Goal: Task Accomplishment & Management: Check status

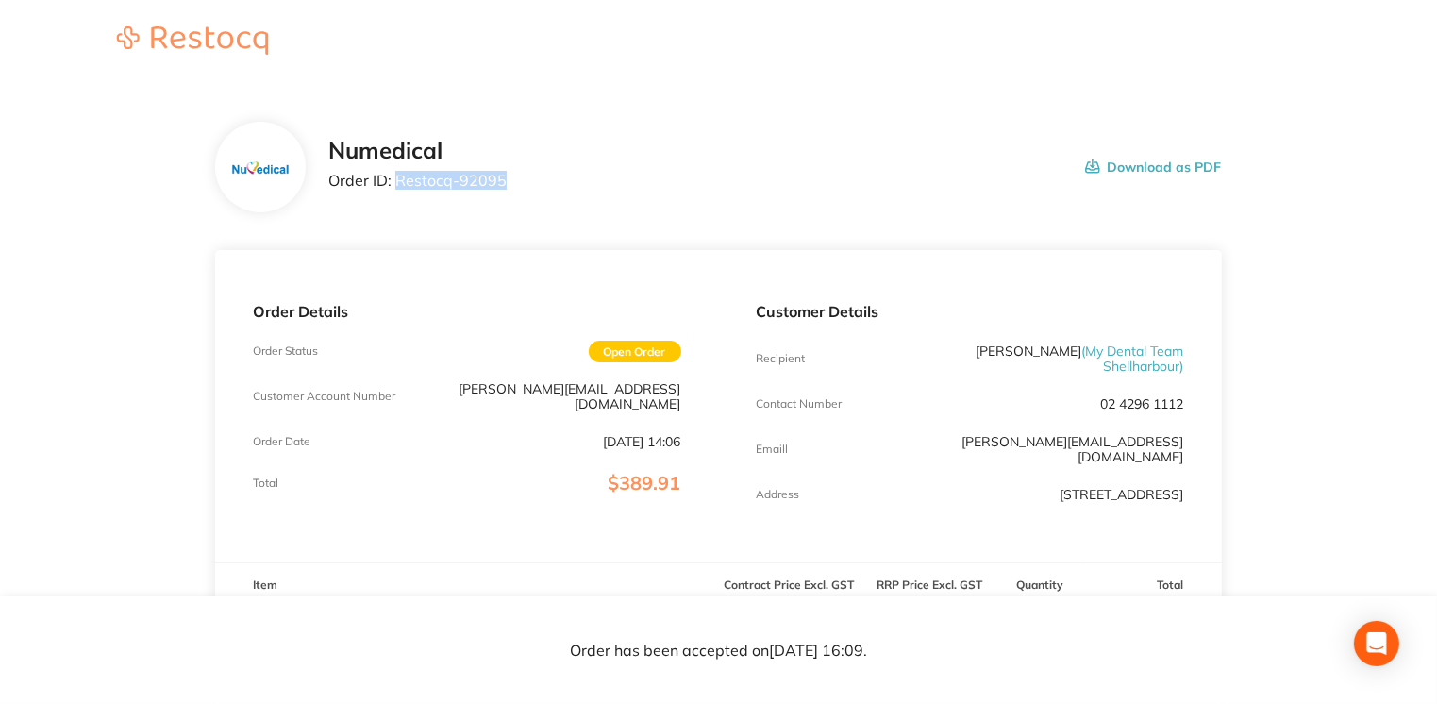
drag, startPoint x: 400, startPoint y: 178, endPoint x: 506, endPoint y: 182, distance: 105.8
click at [506, 182] on div "Numedical Order ID: Restocq- 92095 Download as PDF" at bounding box center [774, 167] width 893 height 59
drag, startPoint x: 506, startPoint y: 182, endPoint x: 487, endPoint y: 186, distance: 19.2
copy p "Restocq- 92095"
drag, startPoint x: 1083, startPoint y: 353, endPoint x: 1179, endPoint y: 363, distance: 95.9
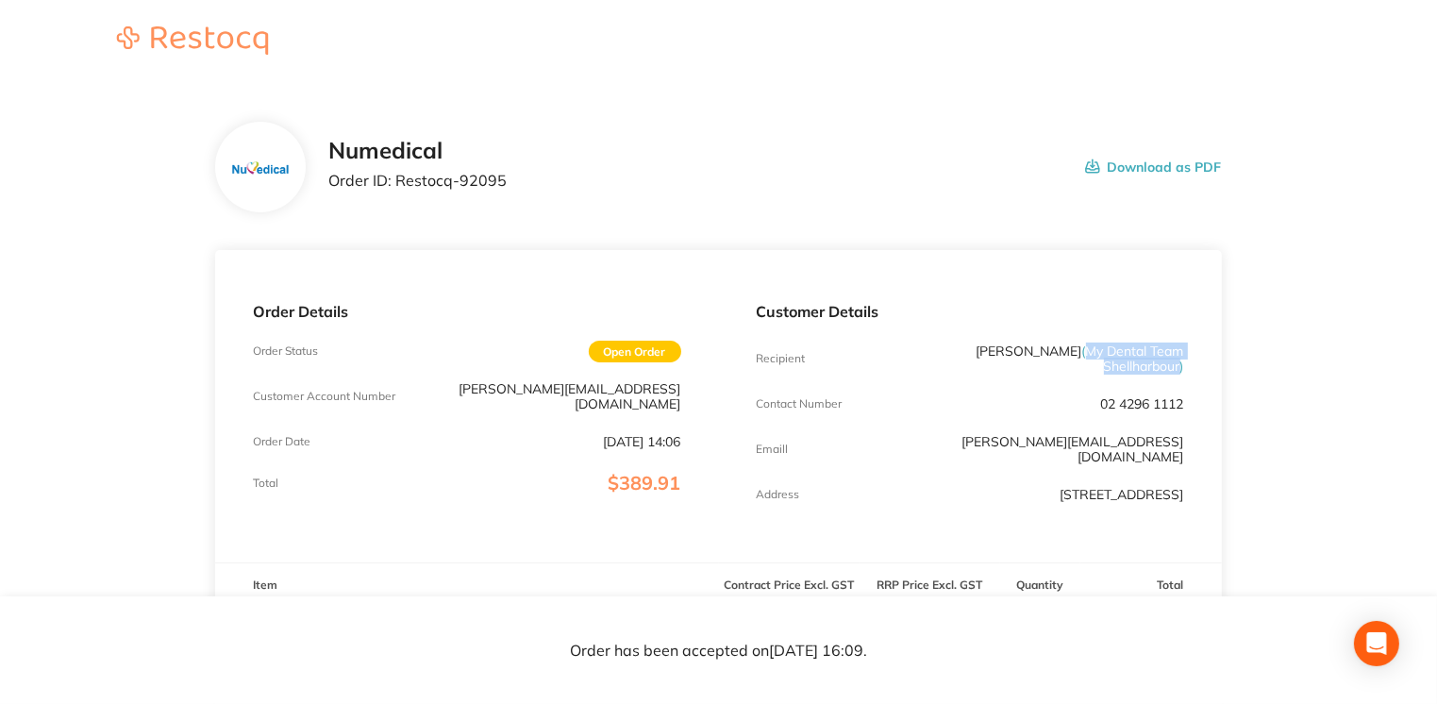
click at [1179, 363] on span "( My Dental Team Shellharbour )" at bounding box center [1134, 359] width 102 height 32
drag, startPoint x: 1179, startPoint y: 363, endPoint x: 1155, endPoint y: 363, distance: 23.6
copy span "My Dental Team Shellharbour"
drag, startPoint x: 398, startPoint y: 176, endPoint x: 529, endPoint y: 181, distance: 130.4
click at [529, 181] on div "Numedical Order ID: Restocq- 92095 Download as PDF" at bounding box center [774, 167] width 893 height 59
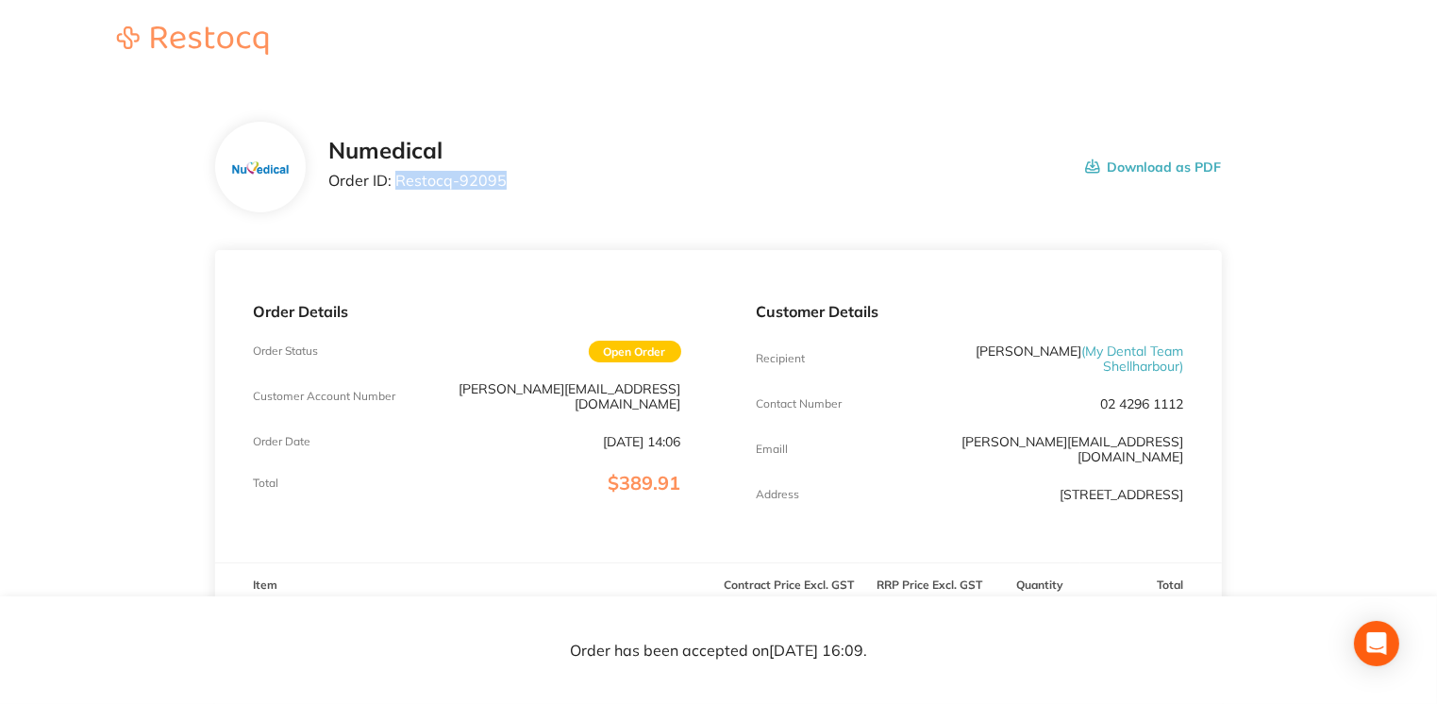
drag, startPoint x: 529, startPoint y: 181, endPoint x: 468, endPoint y: 179, distance: 60.4
copy p "Restocq- 92095"
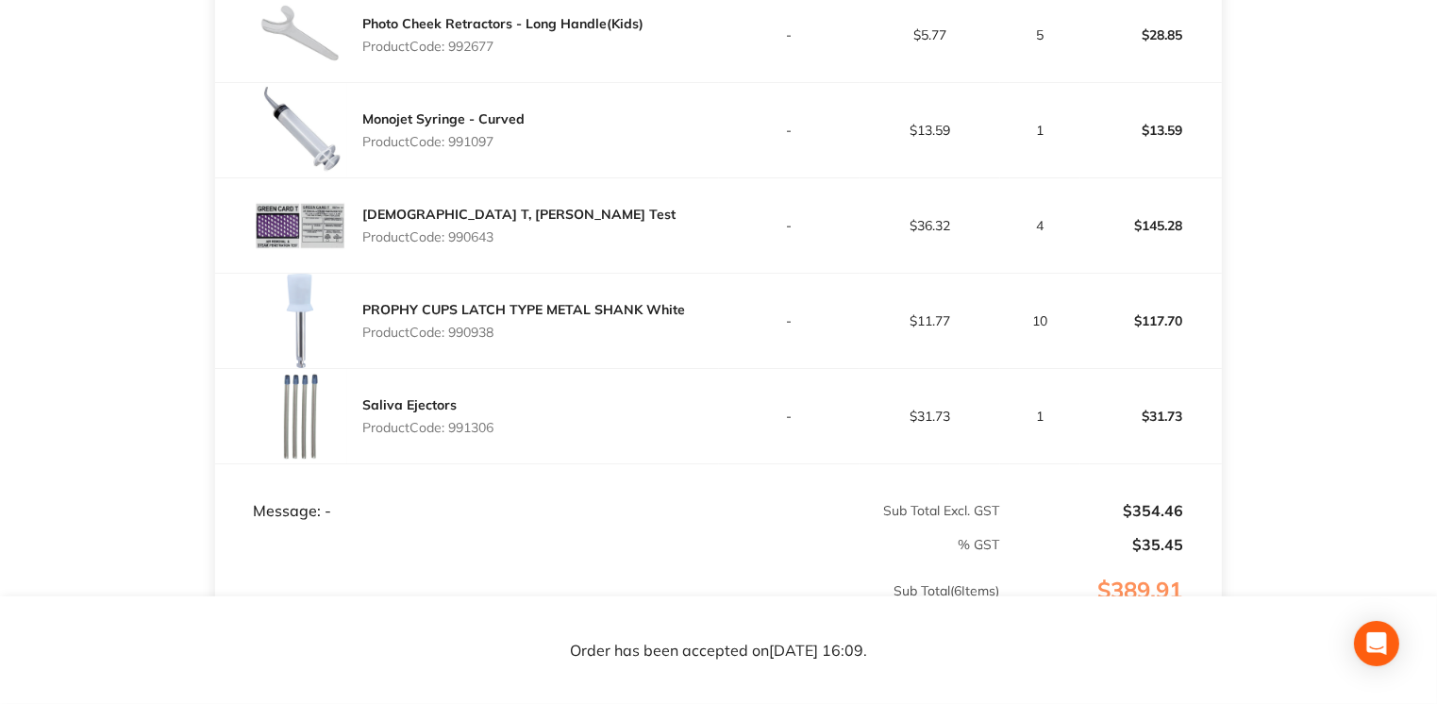
scroll to position [736, 0]
